Goal: Information Seeking & Learning: Find specific fact

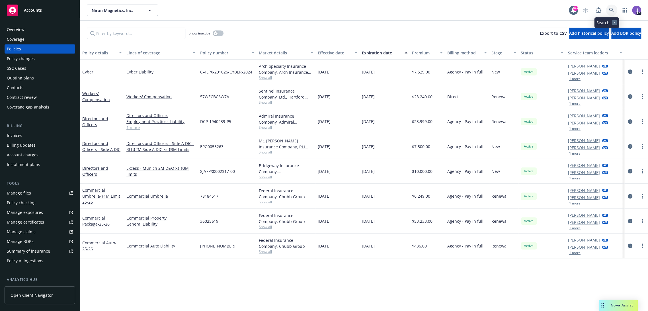
click at [606, 9] on link at bounding box center [611, 10] width 11 height 11
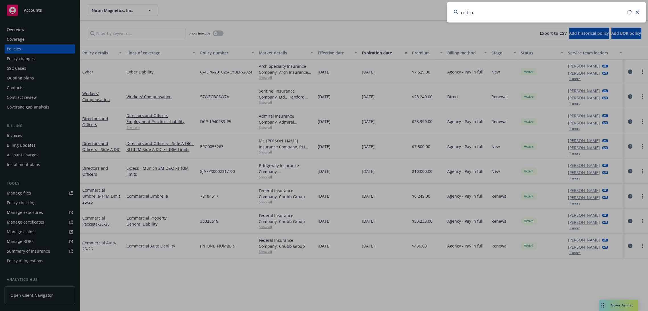
type input "mitra"
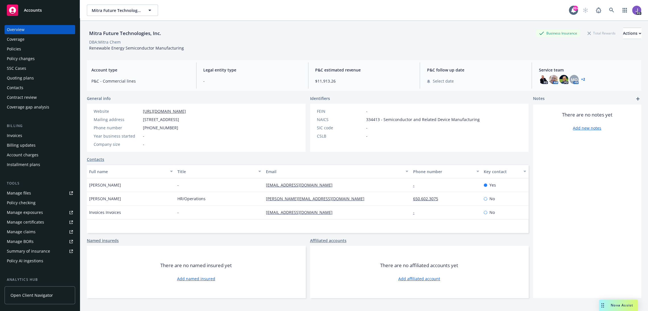
scroll to position [79, 0]
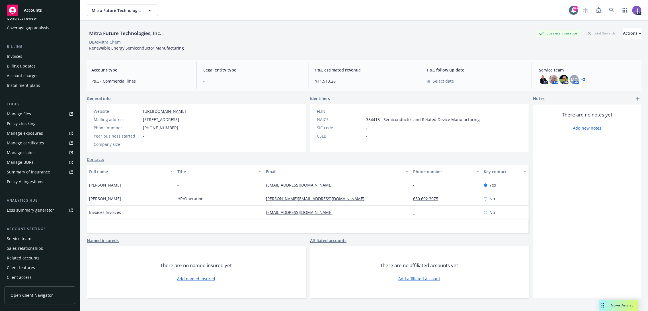
click at [30, 242] on div "Service team" at bounding box center [19, 238] width 24 height 9
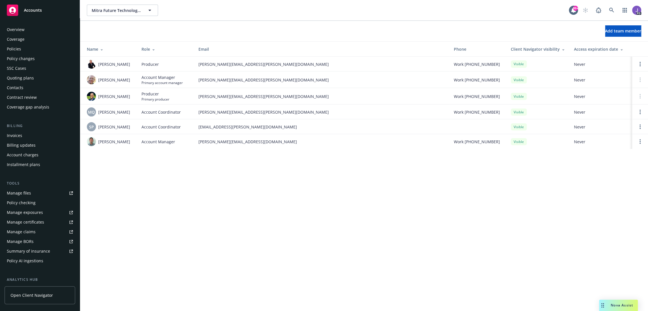
click at [19, 40] on div "Coverage" at bounding box center [16, 39] width 18 height 9
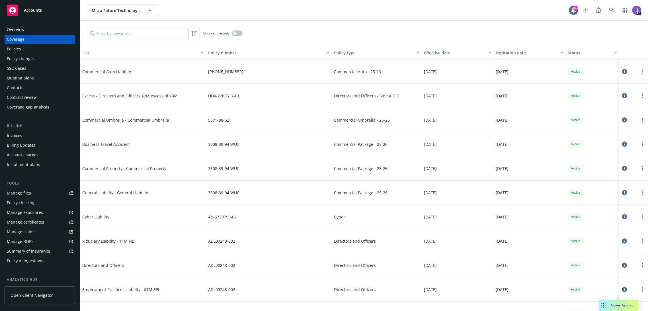
click at [19, 50] on div "Policies" at bounding box center [14, 48] width 14 height 9
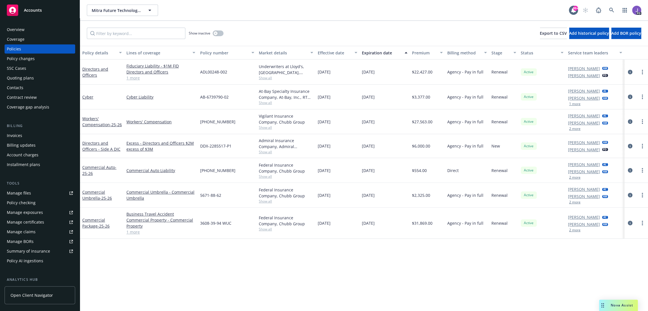
click at [262, 127] on span "Show all" at bounding box center [286, 127] width 54 height 5
click at [628, 120] on icon "circleInformation" at bounding box center [630, 121] width 5 height 5
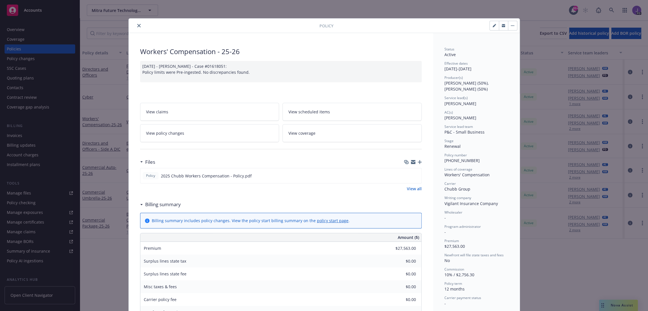
click at [137, 24] on icon "close" at bounding box center [138, 25] width 3 height 3
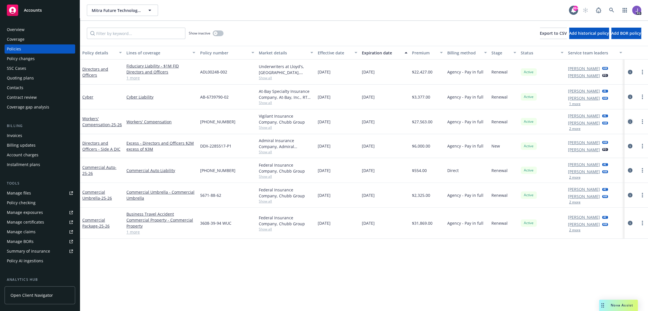
click at [628, 120] on icon "circleInformation" at bounding box center [630, 121] width 5 height 5
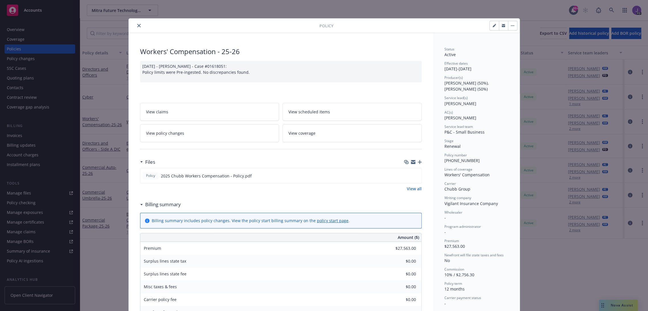
scroll to position [17, 0]
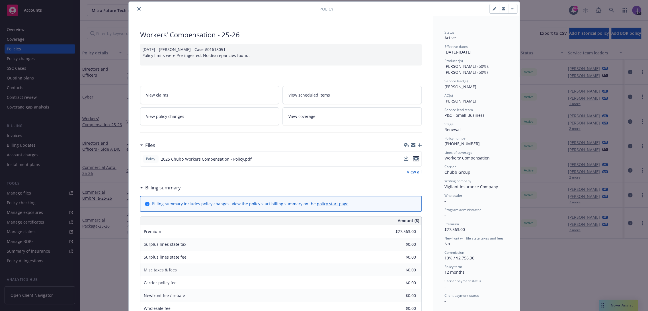
click at [413, 157] on icon "preview file" at bounding box center [415, 159] width 5 height 4
click at [137, 9] on icon "close" at bounding box center [138, 8] width 3 height 3
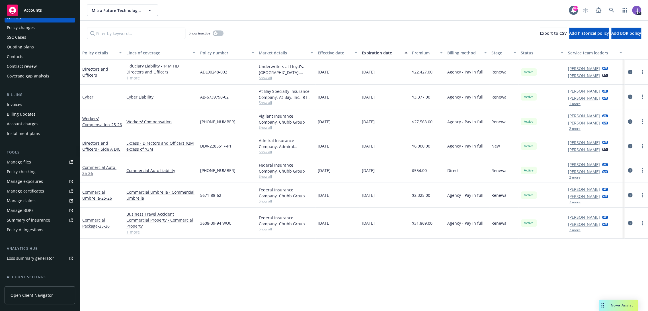
scroll to position [63, 0]
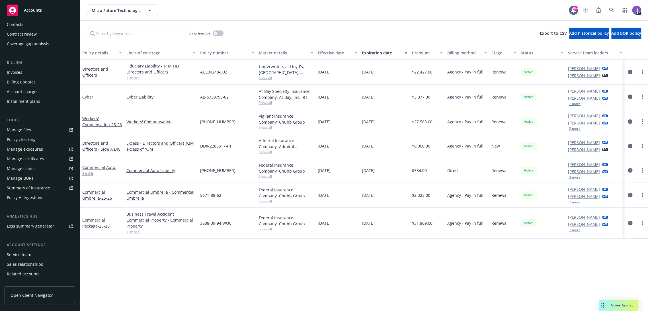
click at [23, 254] on div "Service team" at bounding box center [19, 254] width 24 height 9
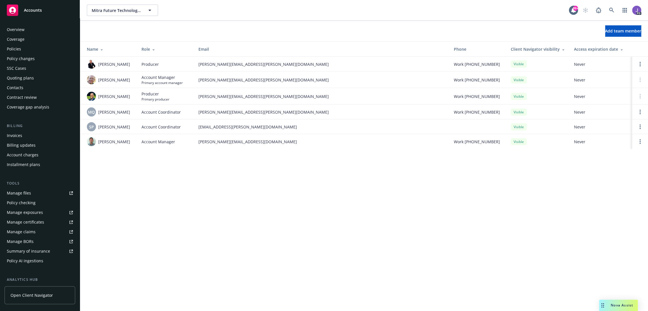
click at [20, 46] on div "Policies" at bounding box center [14, 48] width 14 height 9
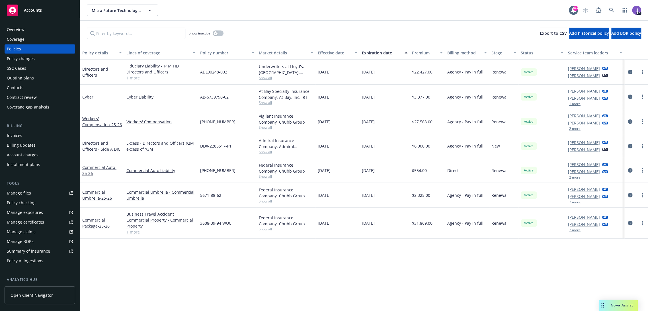
click at [284, 16] on div "Mitra Future Technologies, Inc. Mitra Future Technologies, Inc. 99+ PD" at bounding box center [364, 10] width 568 height 20
click at [441, 6] on div "Mitra Future Technologies, Inc. Mitra Future Technologies, Inc." at bounding box center [328, 10] width 482 height 11
click at [329, 31] on div "Show inactive Export to CSV Add historical policy Add BOR policy" at bounding box center [364, 33] width 568 height 25
click at [259, 128] on span "Show all" at bounding box center [286, 127] width 54 height 5
click at [251, 122] on div "[PHONE_NUMBER]" at bounding box center [227, 121] width 59 height 25
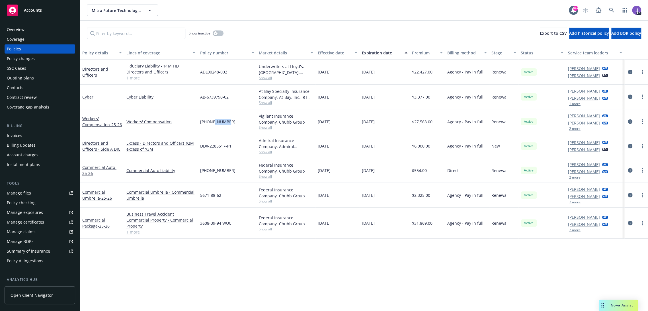
drag, startPoint x: 230, startPoint y: 122, endPoint x: 210, endPoint y: 125, distance: 20.1
click at [210, 125] on div "[PHONE_NUMBER]" at bounding box center [227, 121] width 59 height 25
click at [32, 76] on div "Quoting plans" at bounding box center [20, 77] width 27 height 9
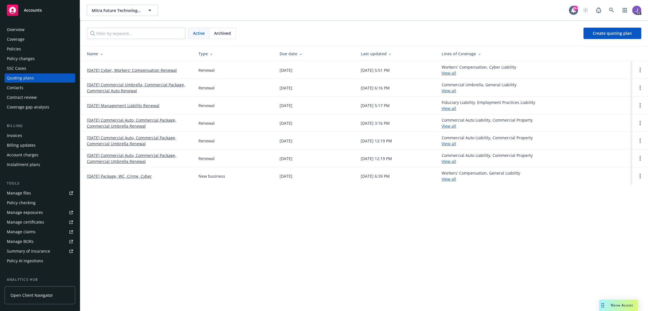
click at [146, 69] on link "[DATE] Cyber, Workers' Compensation Renewal" at bounding box center [132, 70] width 90 height 6
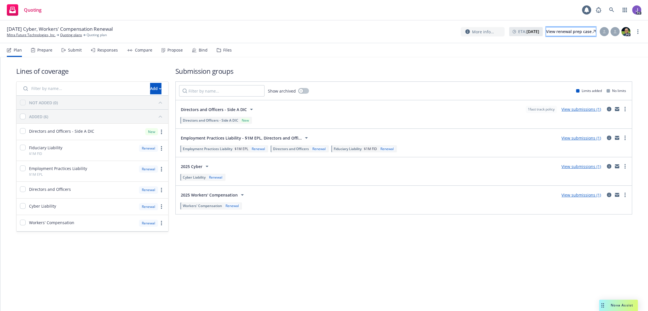
click at [558, 30] on div "View renewal prep case" at bounding box center [571, 31] width 50 height 9
click at [31, 35] on link "Mitra Future Technologies, Inc." at bounding box center [31, 34] width 49 height 5
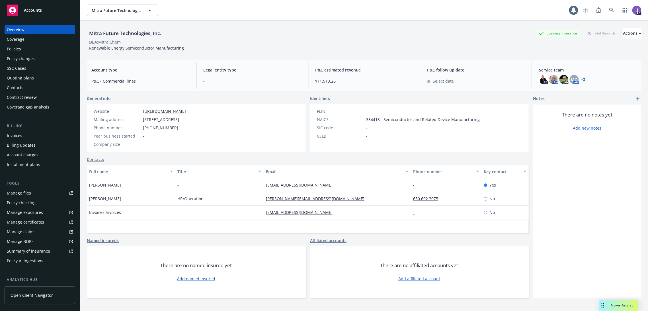
click at [24, 49] on div "Policies" at bounding box center [40, 48] width 66 height 9
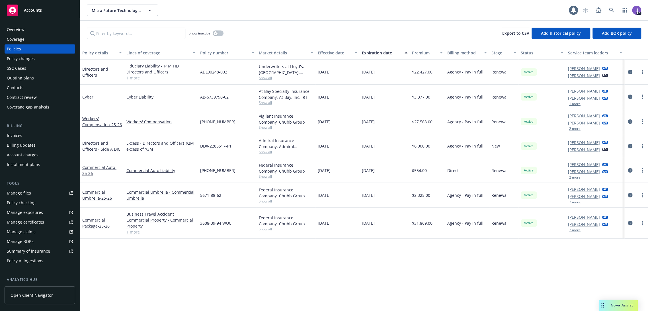
click at [246, 33] on div "Show inactive Export to CSV Add historical policy Add BOR policy" at bounding box center [364, 33] width 568 height 25
click at [135, 230] on link "1 more" at bounding box center [160, 232] width 69 height 6
click at [267, 232] on span "Show all" at bounding box center [286, 231] width 54 height 5
click at [267, 201] on span "Show all" at bounding box center [286, 201] width 54 height 5
click at [263, 174] on span "Show all" at bounding box center [286, 176] width 54 height 5
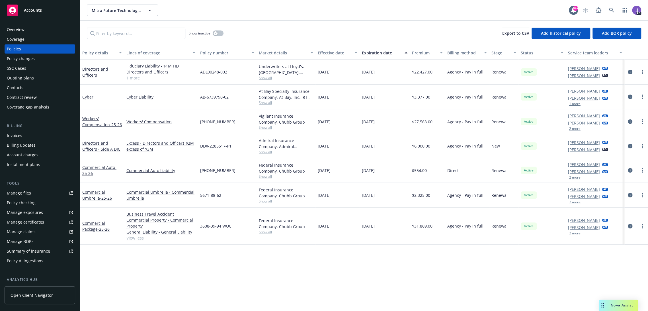
click at [214, 121] on span "[PHONE_NUMBER]" at bounding box center [217, 122] width 35 height 6
copy span "71841140"
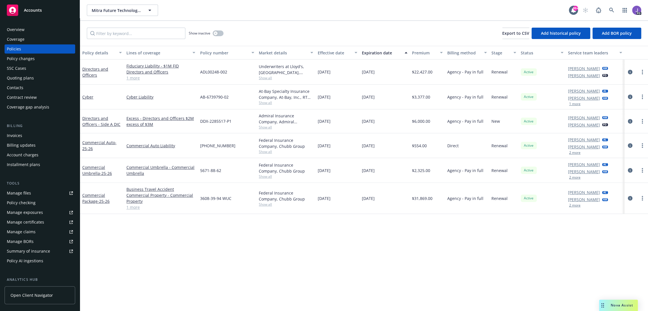
drag, startPoint x: 205, startPoint y: 114, endPoint x: 216, endPoint y: 121, distance: 12.9
click at [216, 120] on span "DDX-2285517-P1" at bounding box center [215, 121] width 31 height 6
click at [609, 10] on icon at bounding box center [611, 10] width 5 height 5
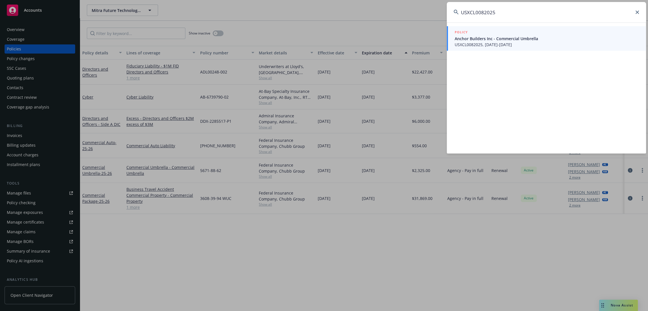
type input "USXCL0082025"
drag, startPoint x: 507, startPoint y: 39, endPoint x: 498, endPoint y: 40, distance: 8.9
click at [507, 39] on span "Anchor Builders Inc - Commercial Umbrella" at bounding box center [547, 39] width 184 height 6
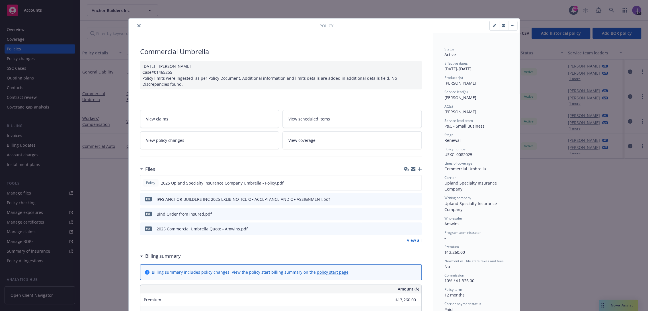
click at [138, 24] on icon "close" at bounding box center [138, 25] width 3 height 3
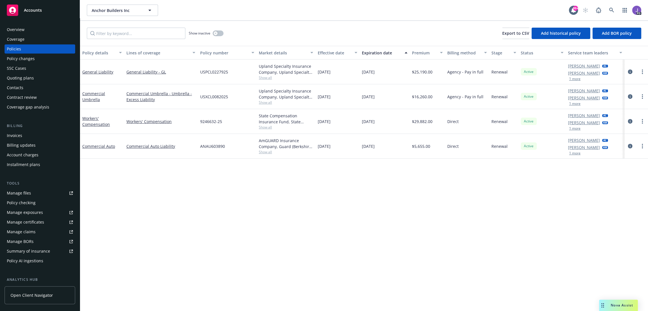
click at [277, 30] on div "Show inactive Export to CSV Add historical policy Add BOR policy" at bounding box center [364, 33] width 568 height 25
